Goal: Obtain resource: Obtain resource

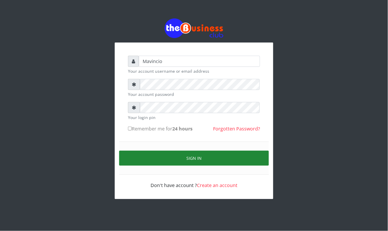
click at [189, 155] on button "Sign in" at bounding box center [194, 158] width 150 height 15
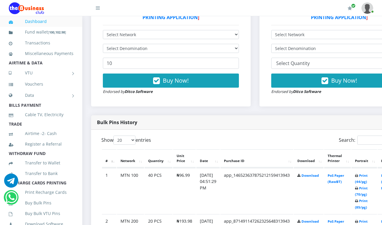
scroll to position [224, 0]
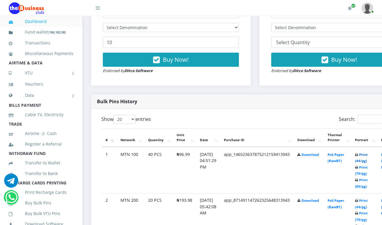
click at [367, 155] on link "Print (44/pg)" at bounding box center [361, 157] width 13 height 11
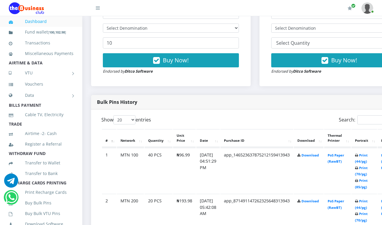
click at [353, 95] on div "Bulk Pins History" at bounding box center [255, 102] width 328 height 14
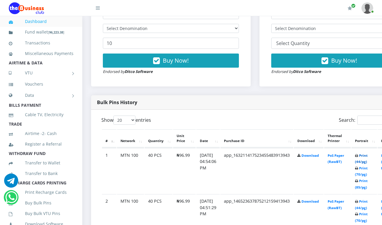
click at [367, 157] on link "Print (44/pg)" at bounding box center [361, 158] width 13 height 11
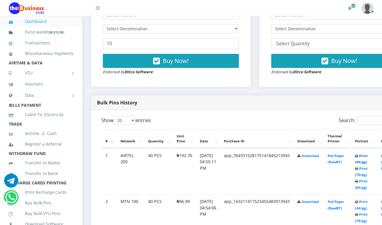
click at [367, 154] on link "Print (44/pg)" at bounding box center [361, 158] width 13 height 11
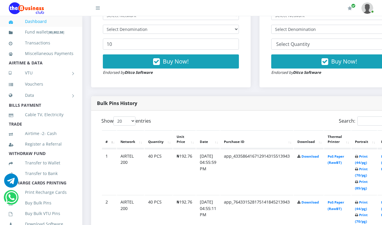
scroll to position [223, 0]
click at [367, 157] on link "Print (44/pg)" at bounding box center [361, 159] width 13 height 11
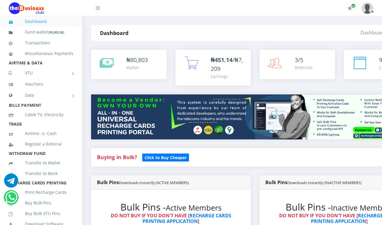
scroll to position [223, 0]
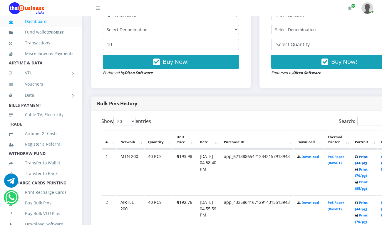
click at [367, 157] on link "Print (44/pg)" at bounding box center [361, 159] width 13 height 11
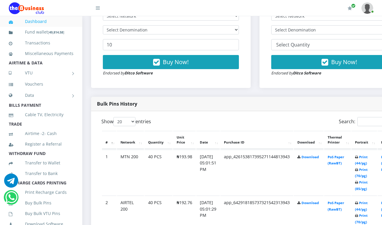
click at [377, 164] on td "Print (44/pg) Print (70/pg) Print (85/pg)" at bounding box center [364, 172] width 26 height 46
click at [346, 87] on div "Bulk Pins Downloads instantly (INACTIVE MEMBERS) Bulk Pins - Inactive Members D…" at bounding box center [339, 25] width 168 height 144
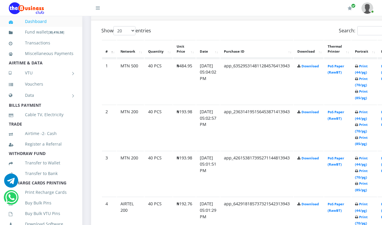
scroll to position [315, 0]
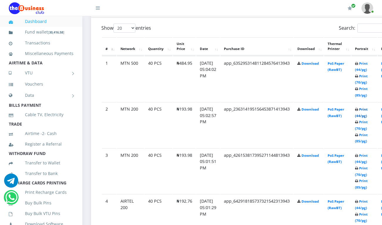
click at [367, 110] on link "Print (44/pg)" at bounding box center [361, 112] width 13 height 11
click at [323, 81] on td "Download" at bounding box center [309, 79] width 30 height 46
click at [366, 63] on link "Print (44/pg)" at bounding box center [361, 66] width 13 height 11
click at [357, 9] on div "My Profile Settings Logout" at bounding box center [364, 8] width 18 height 16
click at [367, 63] on link "Print (44/pg)" at bounding box center [361, 66] width 13 height 11
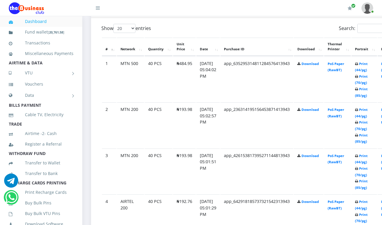
click at [376, 95] on td "Print (44/pg) Print (70/pg) Print (85/pg)" at bounding box center [364, 79] width 26 height 46
click at [367, 64] on link "Print (44/pg)" at bounding box center [361, 66] width 13 height 11
click at [323, 74] on td "Download" at bounding box center [309, 79] width 30 height 46
click at [367, 65] on link "Print (44/pg)" at bounding box center [361, 67] width 13 height 11
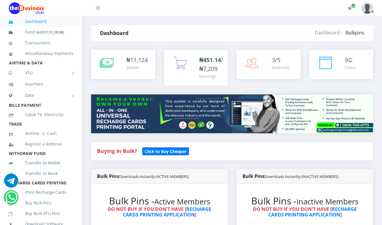
drag, startPoint x: 0, startPoint y: 0, endPoint x: 342, endPoint y: 52, distance: 345.7
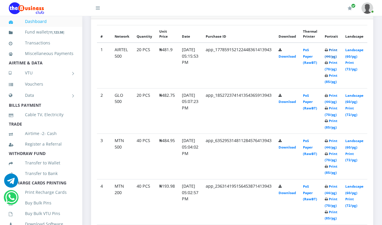
scroll to position [308, 0]
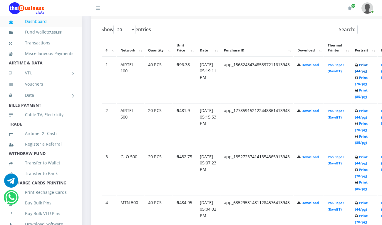
click at [367, 65] on link "Print (44/pg)" at bounding box center [361, 68] width 13 height 11
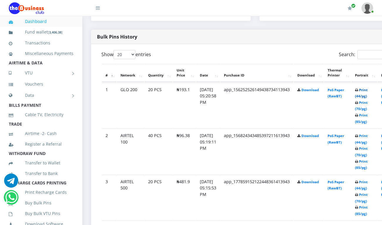
click at [367, 90] on link "Print (44/pg)" at bounding box center [361, 93] width 13 height 11
click at [45, 41] on link "Transactions" at bounding box center [41, 43] width 65 height 14
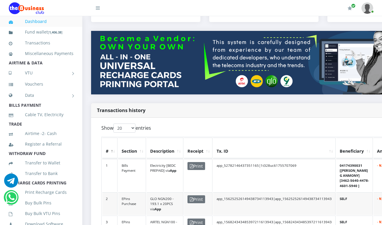
scroll to position [63, 0]
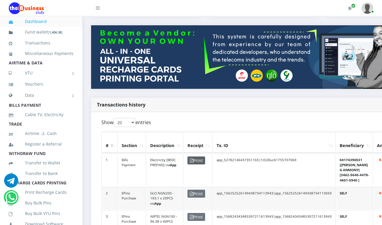
click at [197, 156] on span "Print" at bounding box center [196, 160] width 18 height 8
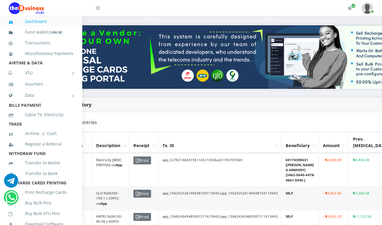
scroll to position [63, 52]
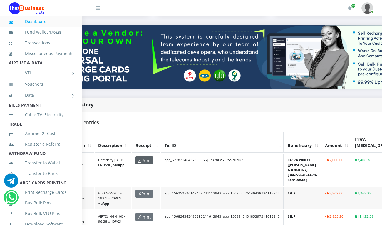
click at [139, 158] on icon at bounding box center [140, 160] width 4 height 4
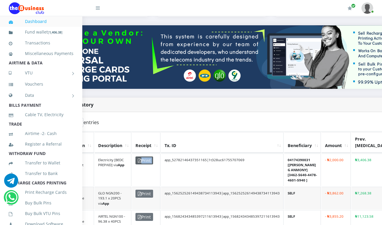
click at [139, 158] on icon at bounding box center [140, 160] width 4 height 4
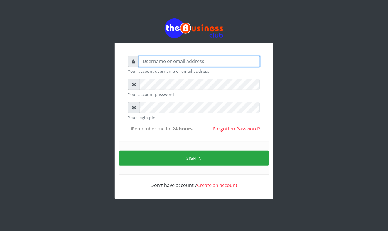
type input "Mavincio"
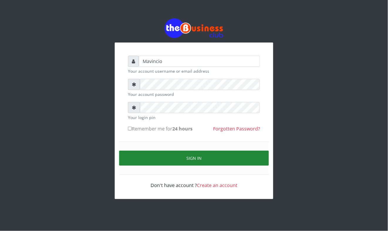
click at [190, 157] on button "Sign in" at bounding box center [194, 158] width 150 height 15
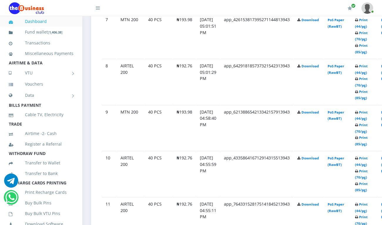
scroll to position [631, 0]
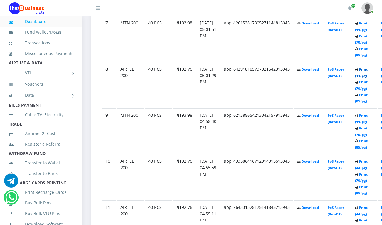
click at [367, 68] on link "Print (44/pg)" at bounding box center [361, 72] width 13 height 11
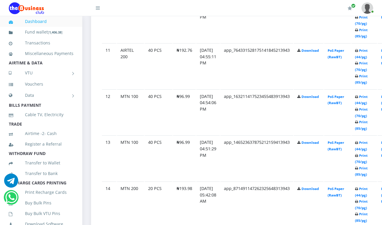
scroll to position [804, 0]
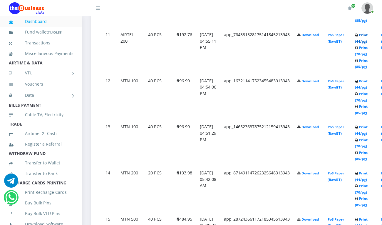
click at [367, 34] on link "Print (44/pg)" at bounding box center [361, 38] width 13 height 11
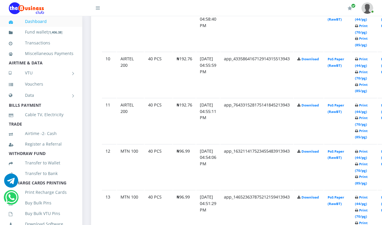
scroll to position [731, 0]
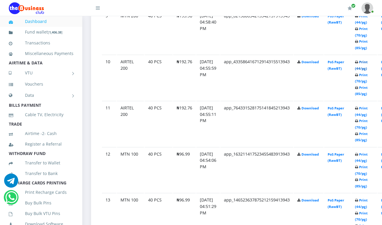
click at [367, 60] on link "Print (44/pg)" at bounding box center [361, 65] width 13 height 11
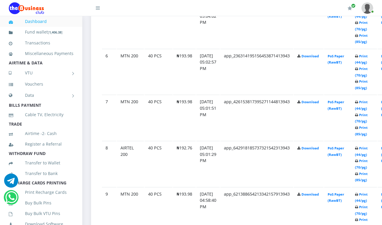
scroll to position [548, 0]
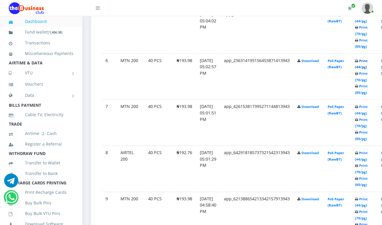
click at [367, 59] on link "Print (44/pg)" at bounding box center [361, 63] width 13 height 11
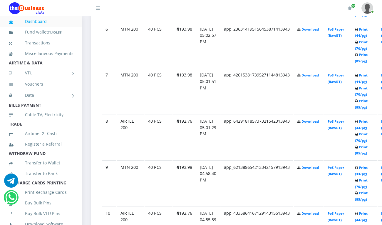
scroll to position [611, 0]
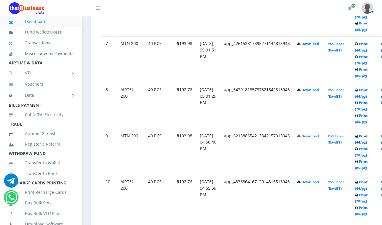
click at [367, 136] on link "Print (44/pg)" at bounding box center [361, 139] width 13 height 11
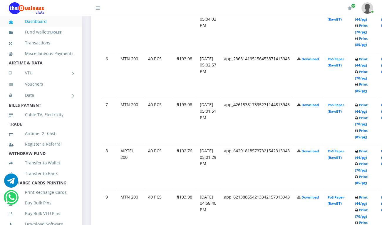
scroll to position [548, 0]
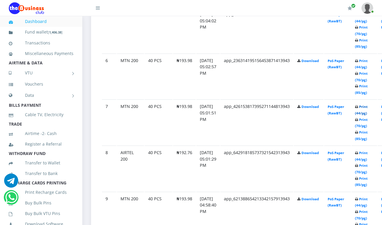
click at [367, 107] on link "Print (44/pg)" at bounding box center [361, 109] width 13 height 11
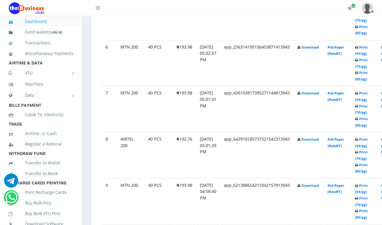
scroll to position [548, 0]
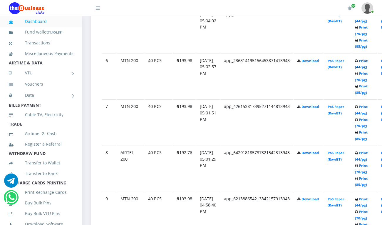
click at [367, 60] on link "Print (44/pg)" at bounding box center [361, 63] width 13 height 11
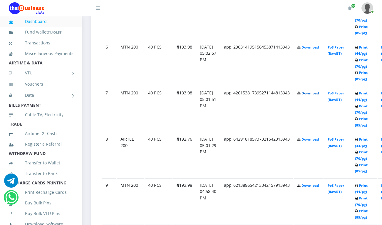
scroll to position [548, 0]
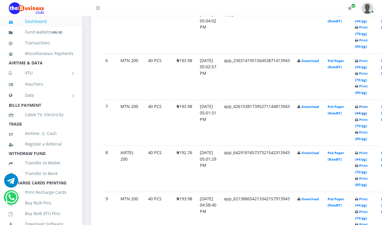
click at [367, 106] on link "Print (44/pg)" at bounding box center [361, 109] width 13 height 11
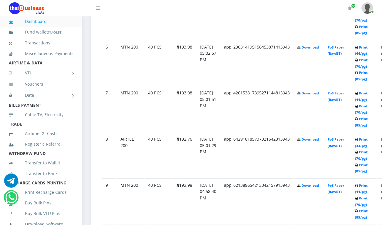
scroll to position [548, 0]
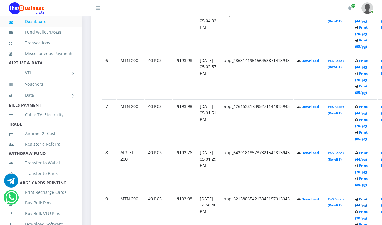
click at [367, 198] on link "Print (44/pg)" at bounding box center [361, 201] width 13 height 11
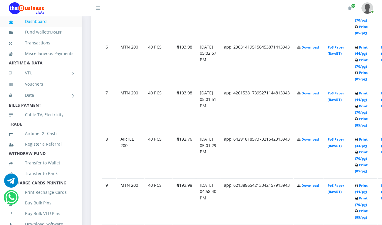
scroll to position [548, 0]
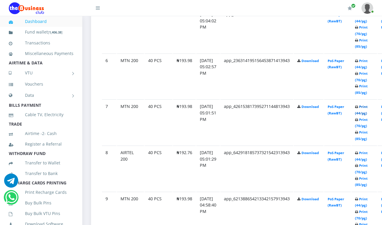
click at [367, 106] on link "Print (44/pg)" at bounding box center [361, 109] width 13 height 11
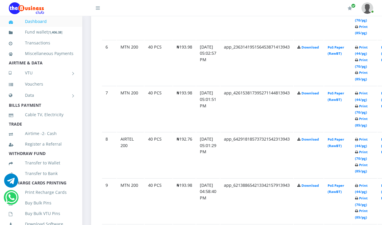
scroll to position [561, 0]
click at [367, 46] on link "Print (44/pg)" at bounding box center [361, 50] width 13 height 11
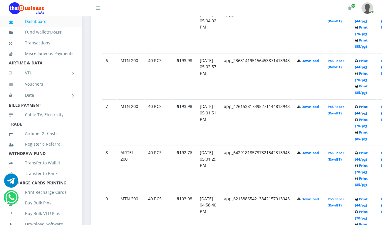
click at [367, 106] on link "Print (44/pg)" at bounding box center [361, 109] width 13 height 11
